Goal: Complete application form

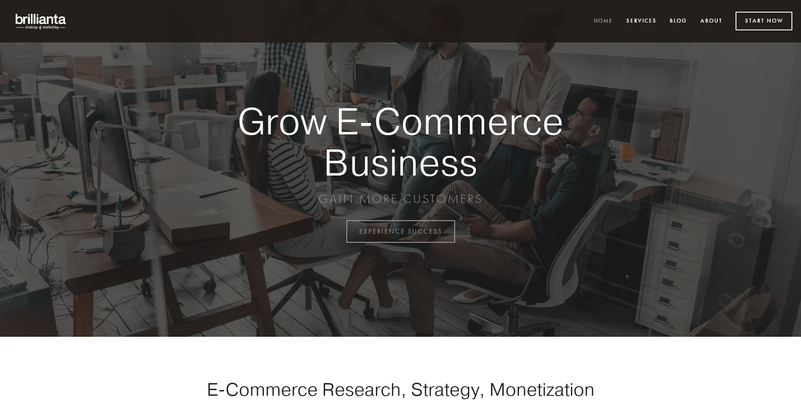
scroll to position [2271, 0]
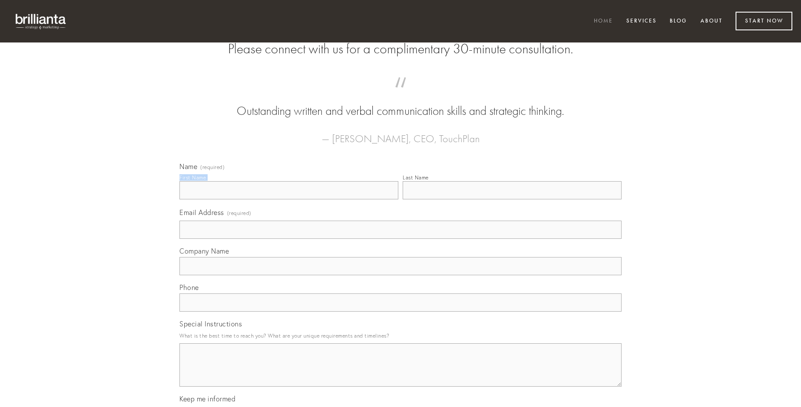
type input "[PERSON_NAME]"
click at [512, 199] on input "Last Name" at bounding box center [511, 190] width 219 height 18
type input "[PERSON_NAME]"
click at [400, 239] on input "Email Address (required)" at bounding box center [400, 229] width 442 height 18
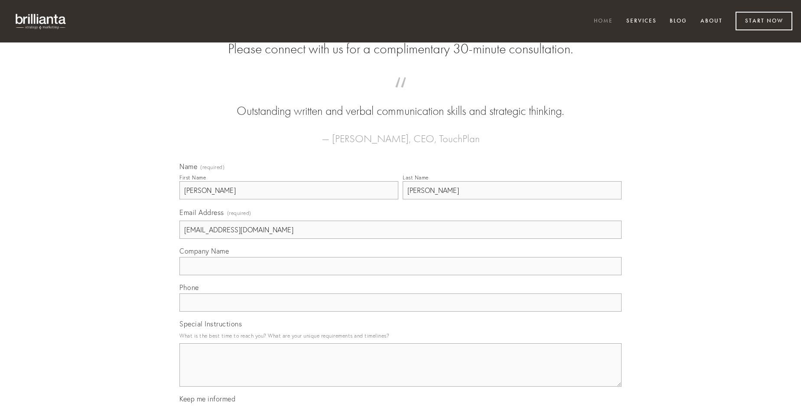
type input "[EMAIL_ADDRESS][DOMAIN_NAME]"
click at [400, 275] on input "Company Name" at bounding box center [400, 266] width 442 height 18
type input "balbus"
click at [400, 311] on input "text" at bounding box center [400, 302] width 442 height 18
click at [400, 373] on textarea "Special Instructions" at bounding box center [400, 364] width 442 height 43
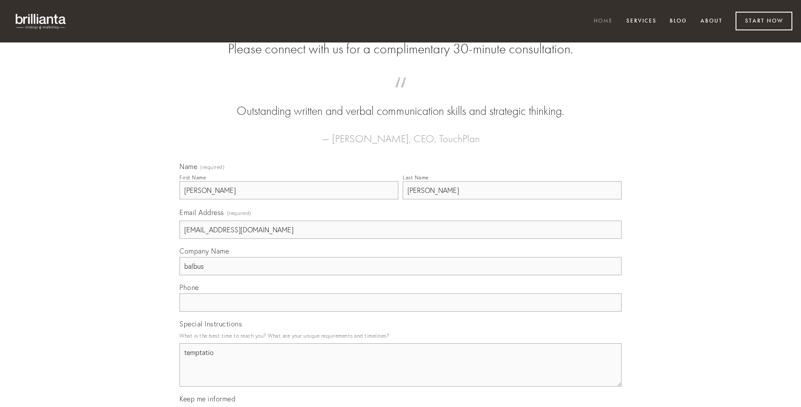
type textarea "temptatio"
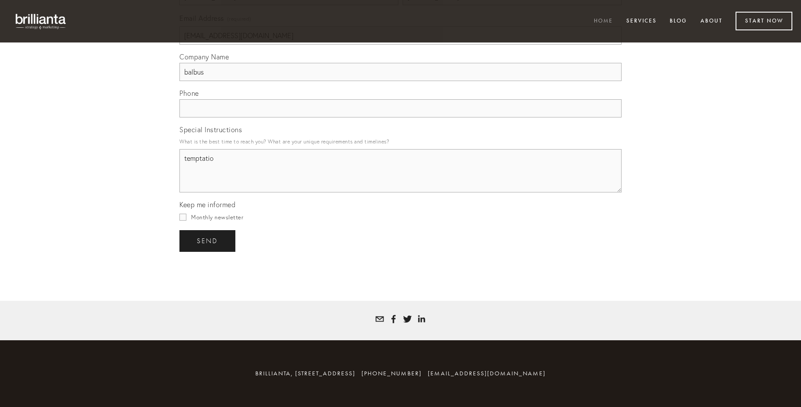
click at [208, 240] on span "send" at bounding box center [207, 241] width 21 height 8
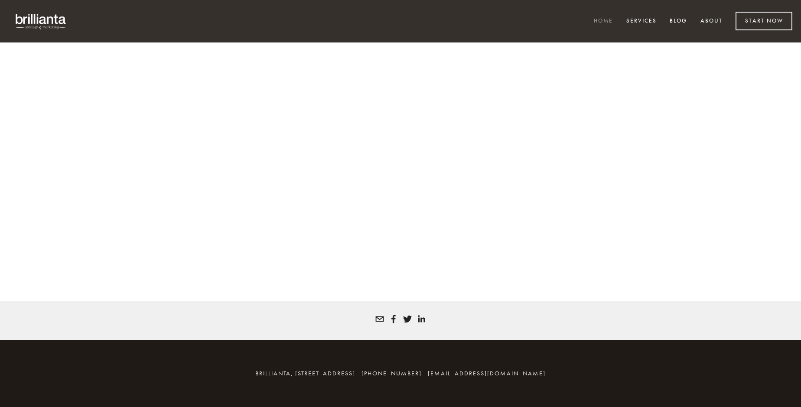
scroll to position [2259, 0]
